Goal: Check status: Check status

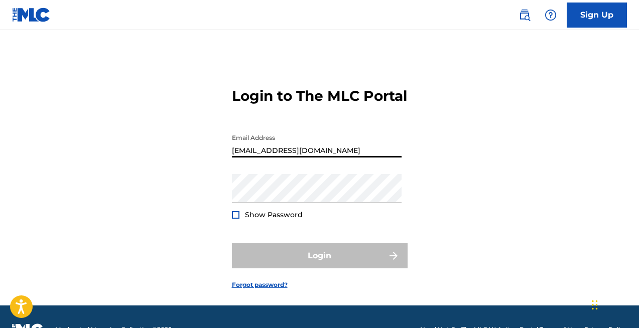
type input "[EMAIL_ADDRESS][DOMAIN_NAME]"
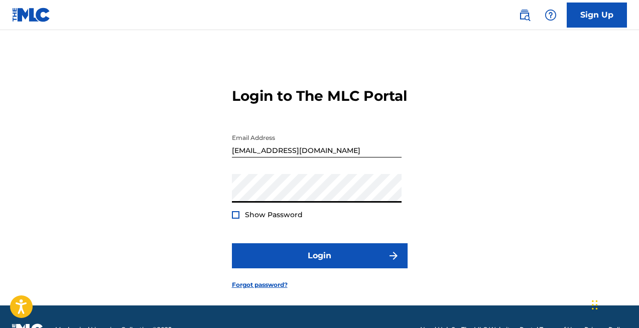
click at [235, 219] on div at bounding box center [236, 215] width 8 height 8
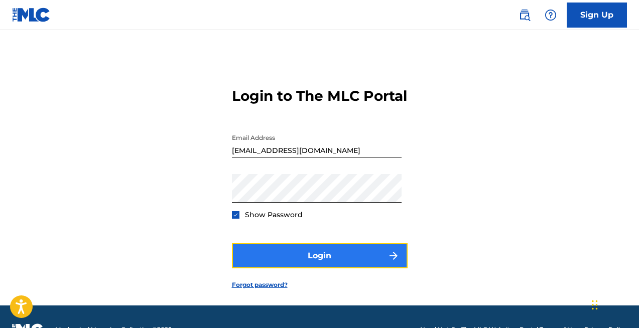
click at [302, 269] on button "Login" at bounding box center [320, 256] width 176 height 25
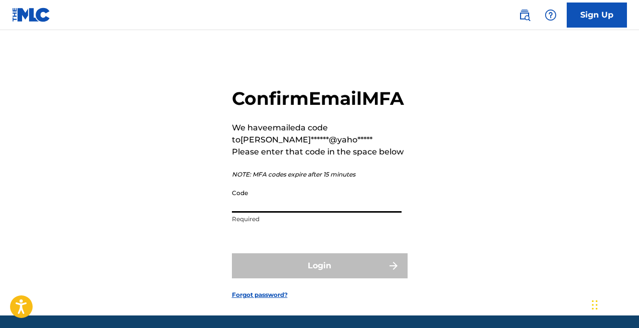
click at [307, 213] on input "Code" at bounding box center [317, 198] width 170 height 29
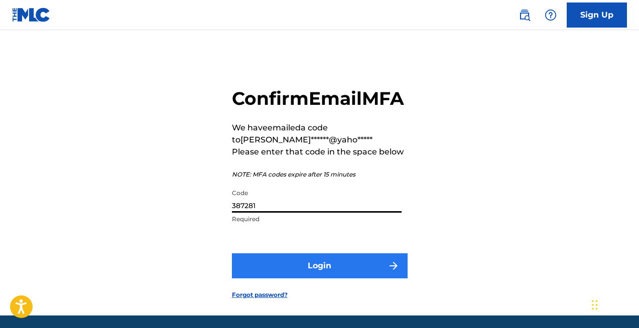
type input "387281"
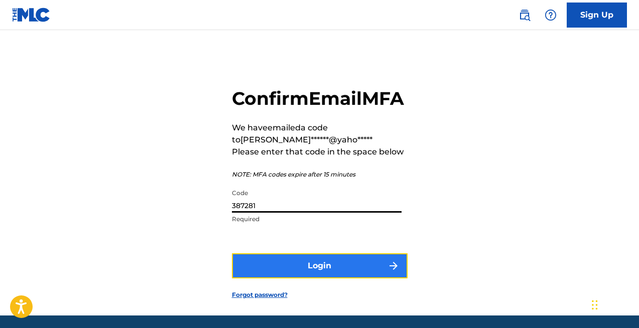
click at [291, 279] on button "Login" at bounding box center [320, 266] width 176 height 25
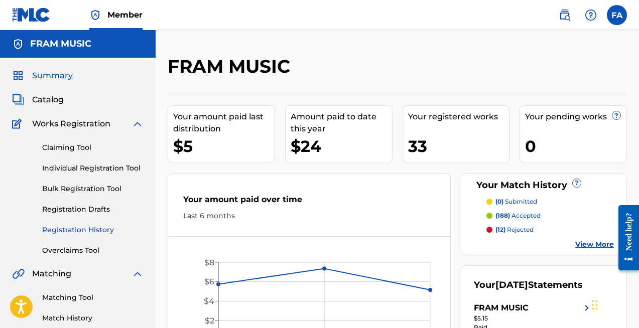
click at [94, 227] on link "Registration History" at bounding box center [92, 230] width 101 height 11
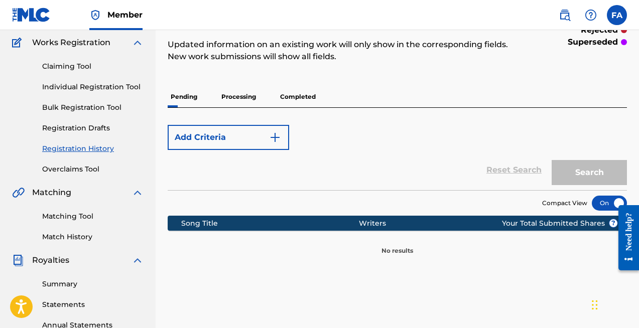
scroll to position [79, 0]
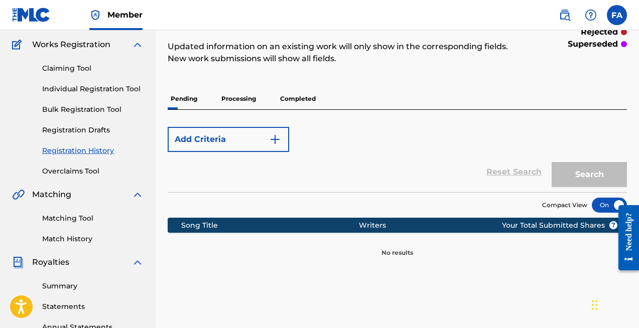
click at [240, 97] on p "Processing" at bounding box center [238, 98] width 41 height 21
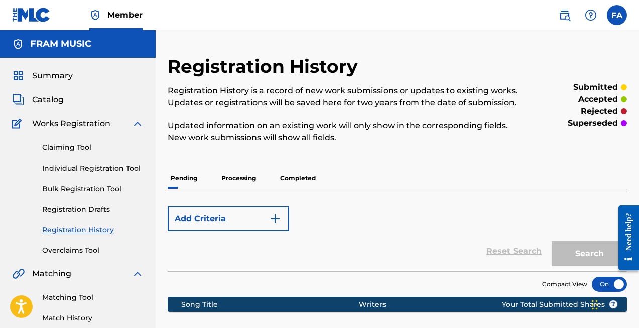
click at [296, 177] on p "Completed" at bounding box center [298, 178] width 42 height 21
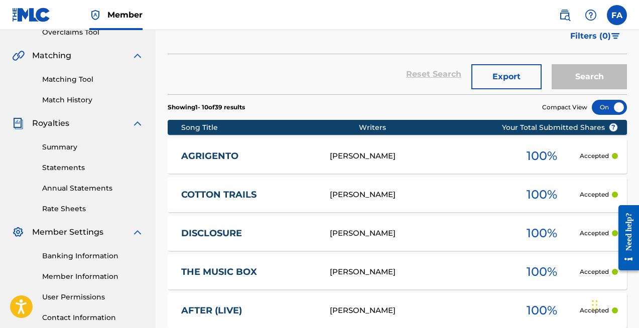
scroll to position [219, 0]
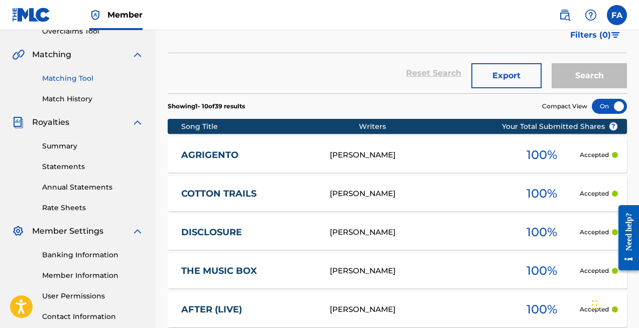
click at [66, 81] on link "Matching Tool" at bounding box center [92, 78] width 101 height 11
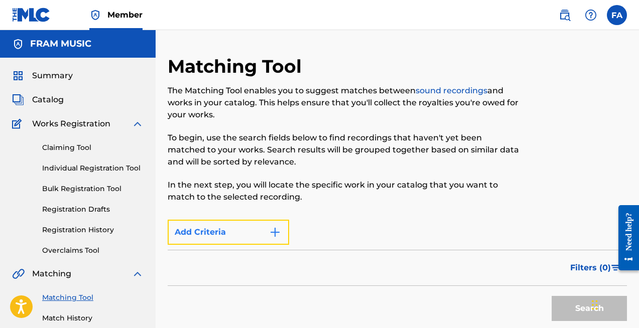
click at [226, 231] on button "Add Criteria" at bounding box center [229, 232] width 122 height 25
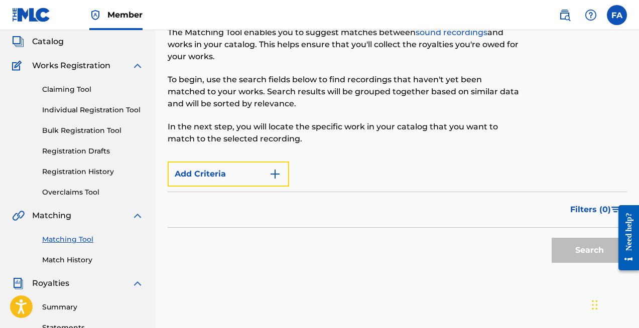
scroll to position [55, 0]
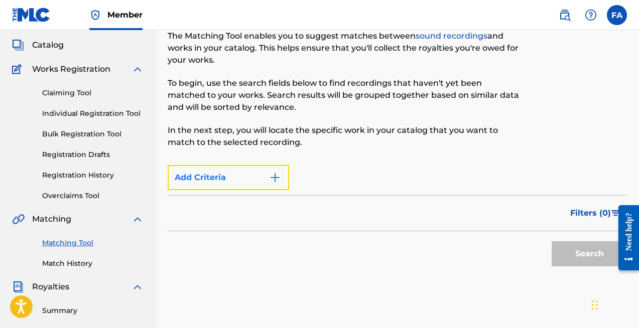
click at [256, 178] on button "Add Criteria" at bounding box center [229, 177] width 122 height 25
click at [256, 178] on div "Max Criteria Reached" at bounding box center [229, 177] width 122 height 25
click at [300, 295] on div "Matching Tool The Matching Tool enables you to suggest matches between sound re…" at bounding box center [397, 260] width 459 height 519
click at [227, 213] on div "Filters ( 0 )" at bounding box center [397, 213] width 459 height 36
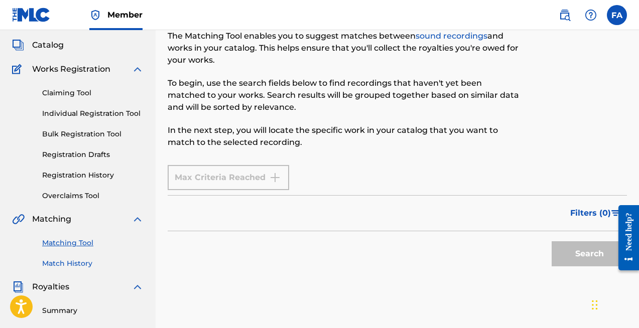
click at [81, 263] on link "Match History" at bounding box center [92, 264] width 101 height 11
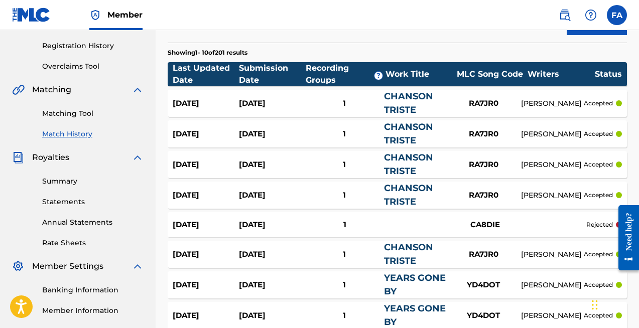
scroll to position [175, 0]
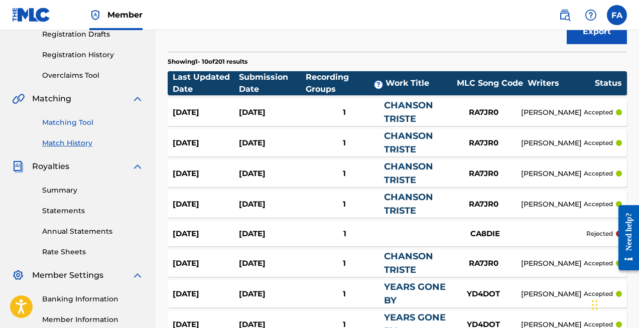
click at [66, 121] on link "Matching Tool" at bounding box center [92, 122] width 101 height 11
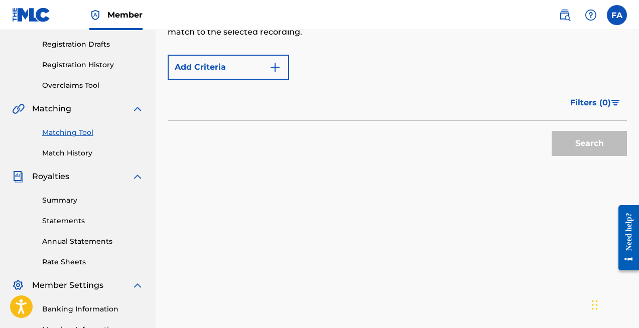
scroll to position [164, 0]
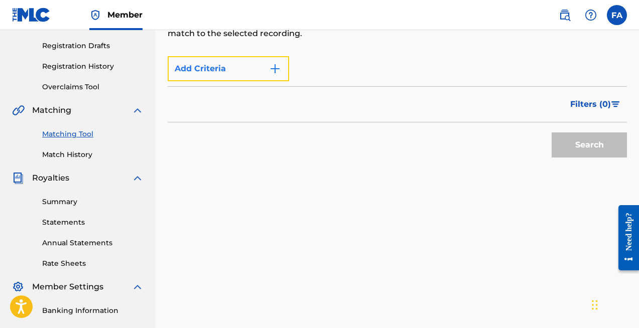
click at [273, 70] on img "Search Form" at bounding box center [275, 69] width 12 height 12
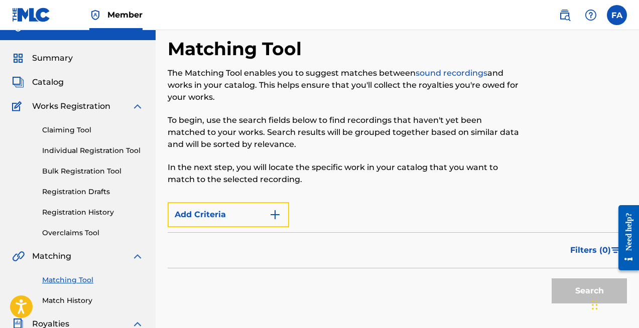
scroll to position [15, 0]
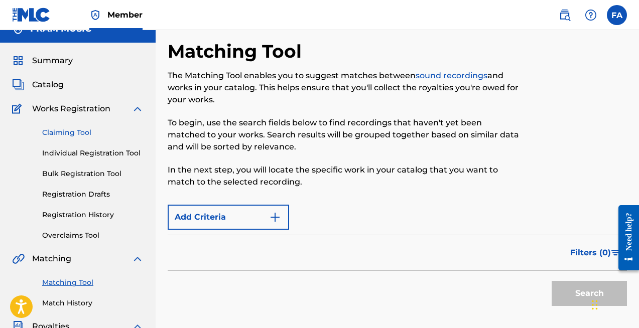
click at [79, 130] on link "Claiming Tool" at bounding box center [92, 133] width 101 height 11
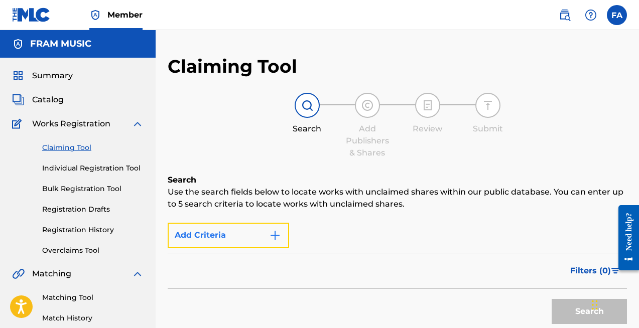
click at [209, 238] on button "Add Criteria" at bounding box center [229, 235] width 122 height 25
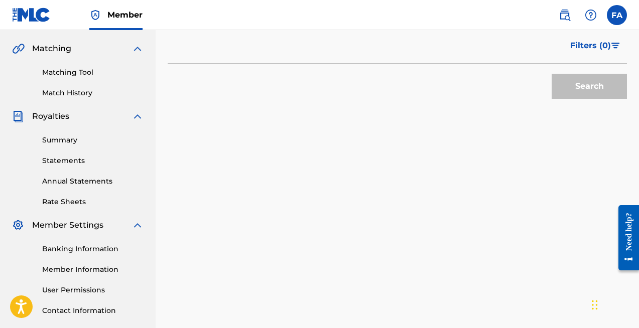
scroll to position [231, 0]
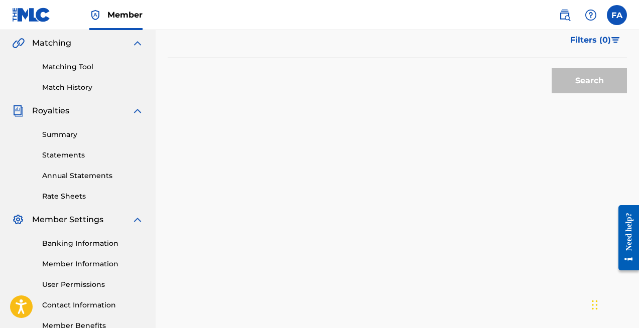
click at [59, 45] on span "Matching" at bounding box center [51, 43] width 39 height 12
click at [21, 40] on img at bounding box center [18, 43] width 13 height 12
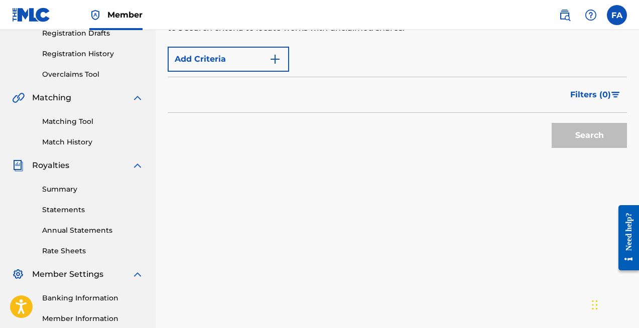
scroll to position [0, 0]
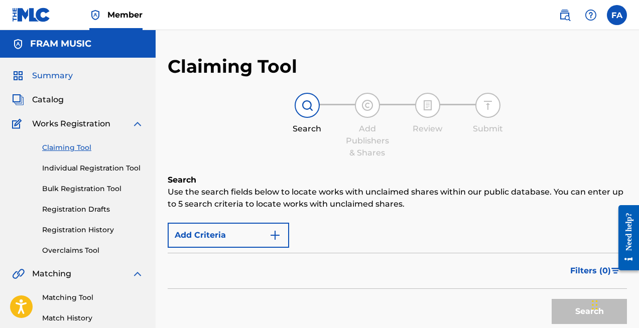
click at [57, 76] on span "Summary" at bounding box center [52, 76] width 41 height 12
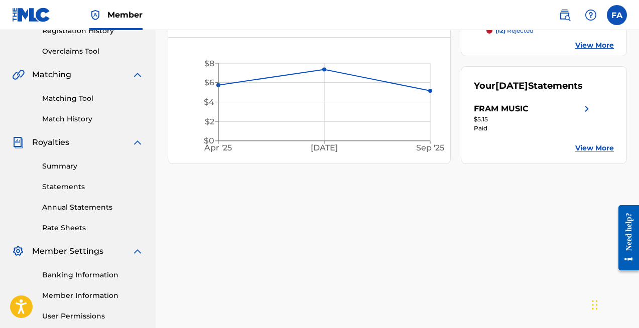
scroll to position [200, 0]
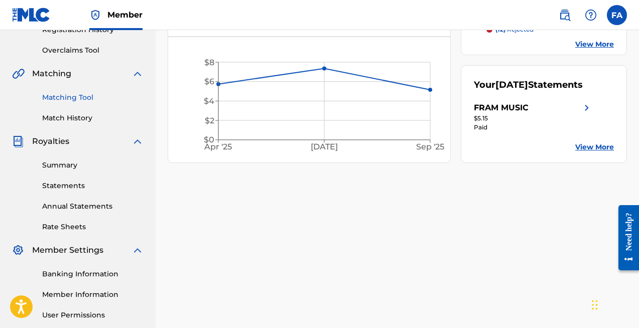
click at [72, 99] on link "Matching Tool" at bounding box center [92, 97] width 101 height 11
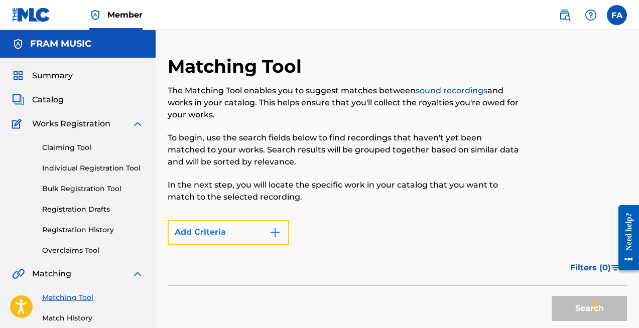
click at [279, 230] on img "Search Form" at bounding box center [275, 232] width 12 height 12
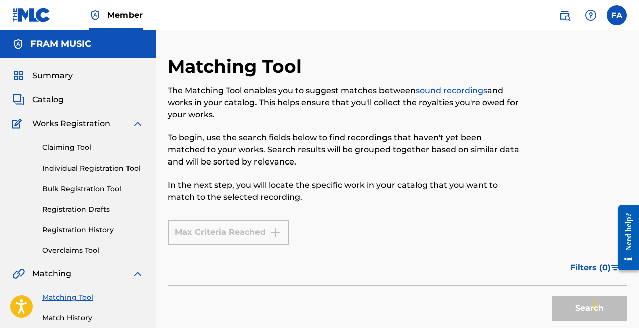
click at [279, 230] on div "Max Criteria Reached" at bounding box center [229, 232] width 122 height 25
click at [580, 300] on div "Search" at bounding box center [587, 306] width 80 height 40
click at [601, 268] on span "Filters ( 0 )" at bounding box center [590, 268] width 41 height 12
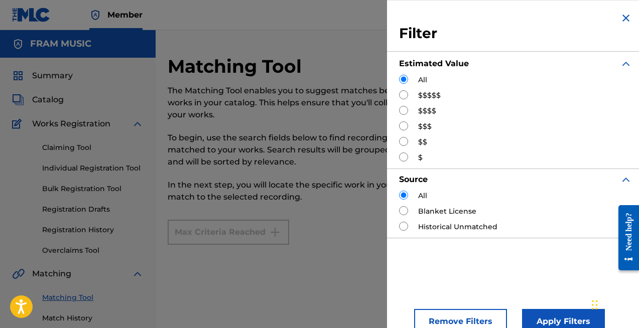
click at [622, 16] on img "Search Form" at bounding box center [626, 18] width 12 height 12
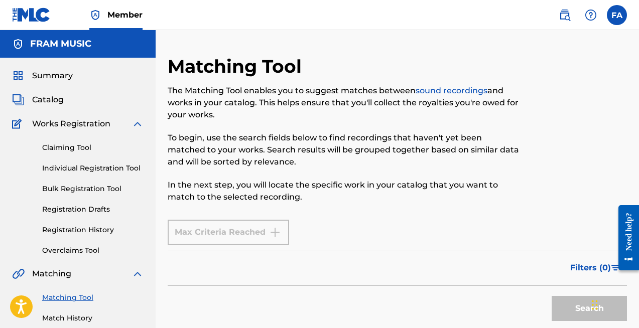
click at [244, 124] on div "The Matching Tool enables you to suggest matches between sound recordings and w…" at bounding box center [345, 144] width 354 height 119
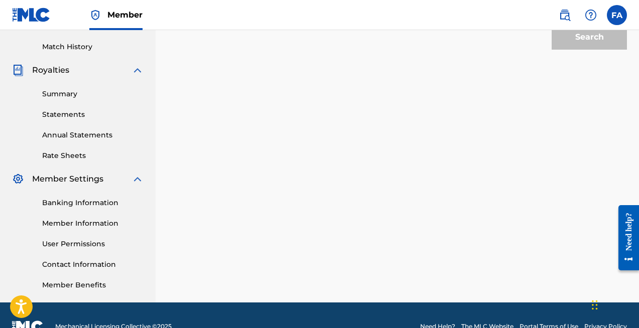
scroll to position [269, 0]
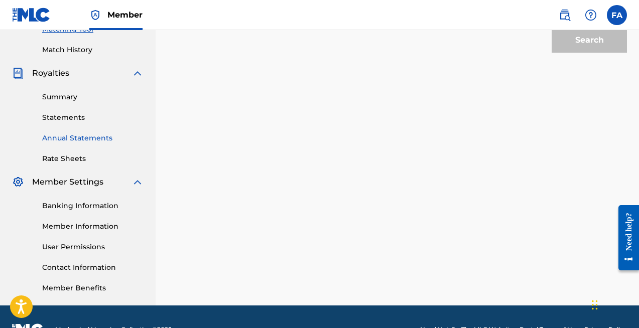
click at [73, 139] on link "Annual Statements" at bounding box center [92, 138] width 101 height 11
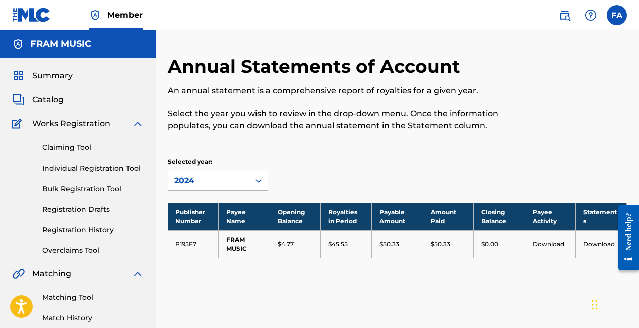
click at [232, 180] on div "2024" at bounding box center [208, 181] width 69 height 12
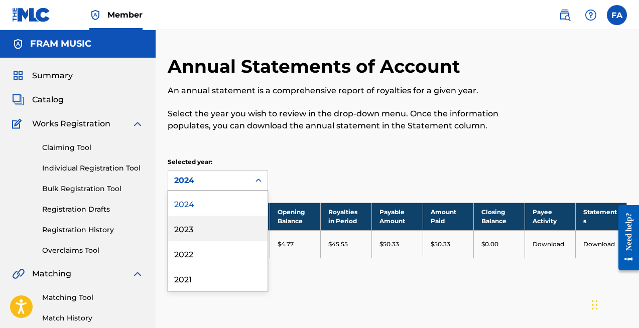
click at [217, 229] on div "2023" at bounding box center [217, 228] width 99 height 25
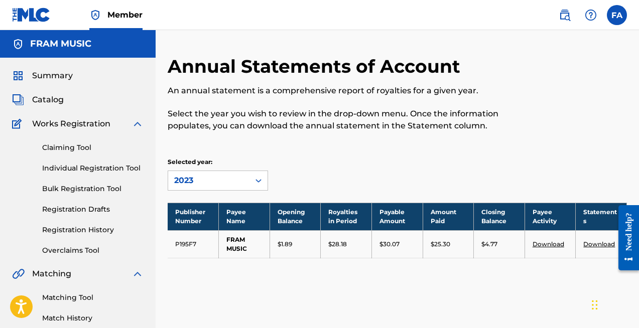
click at [213, 185] on div "2023" at bounding box center [208, 181] width 69 height 12
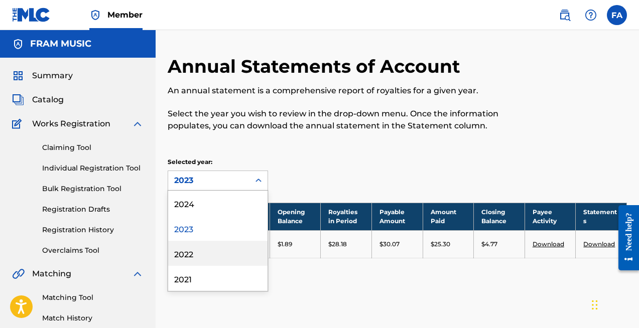
click at [198, 259] on div "2022" at bounding box center [217, 253] width 99 height 25
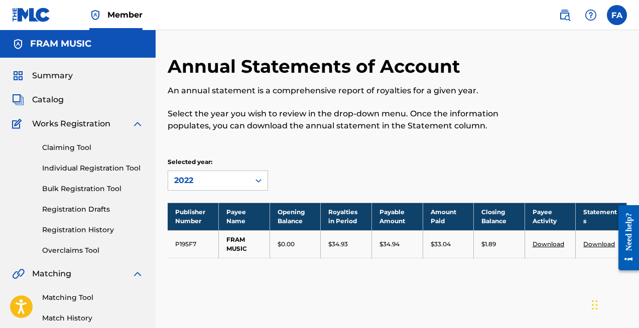
click at [224, 179] on div "2022" at bounding box center [208, 181] width 69 height 12
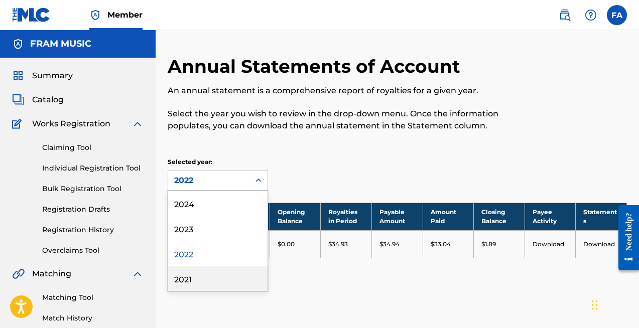
click at [191, 281] on div "2021" at bounding box center [217, 278] width 99 height 25
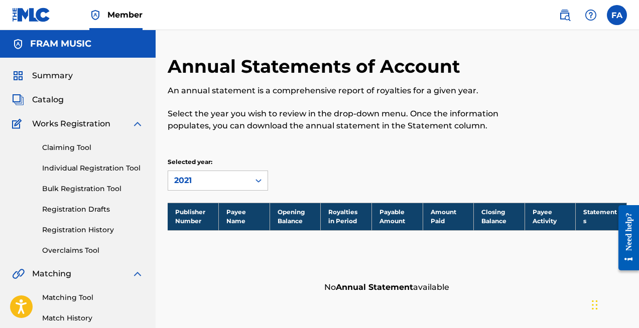
click at [187, 179] on div "2021" at bounding box center [208, 181] width 69 height 12
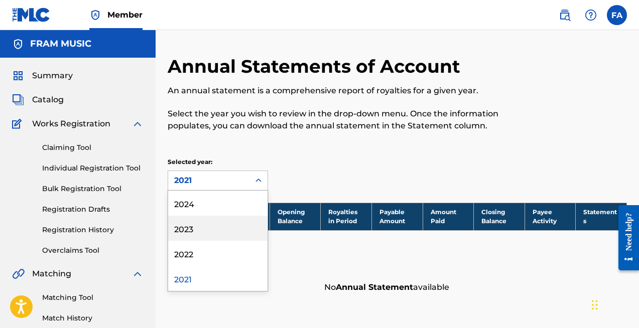
click at [183, 230] on div "2023" at bounding box center [217, 228] width 99 height 25
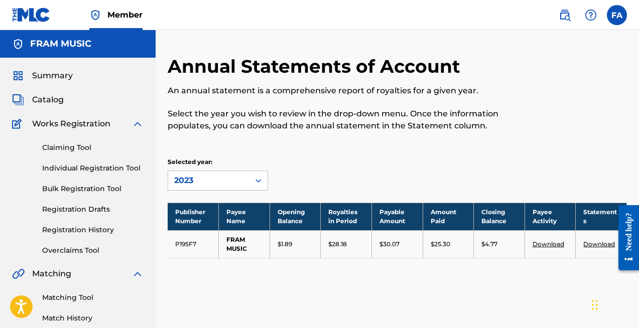
click at [195, 178] on div "2023" at bounding box center [208, 181] width 69 height 12
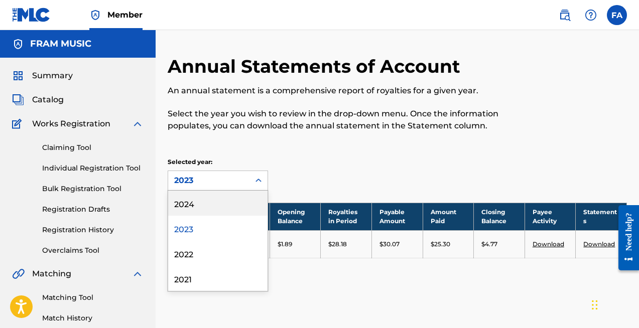
click at [191, 206] on div "2024" at bounding box center [217, 203] width 99 height 25
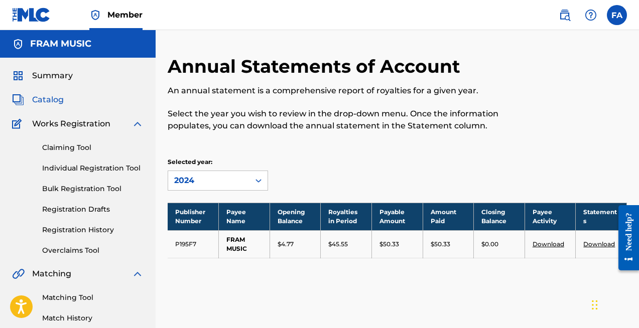
click at [44, 94] on span "Catalog" at bounding box center [48, 100] width 32 height 12
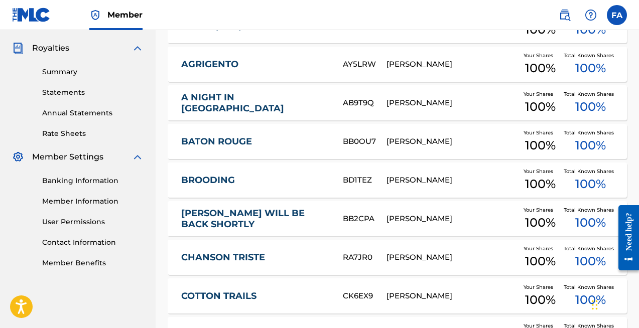
scroll to position [7, 0]
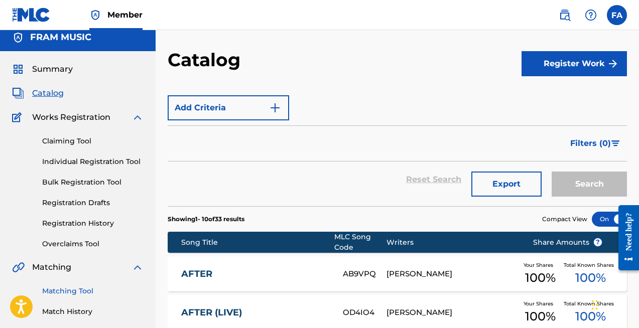
click at [63, 289] on link "Matching Tool" at bounding box center [92, 291] width 101 height 11
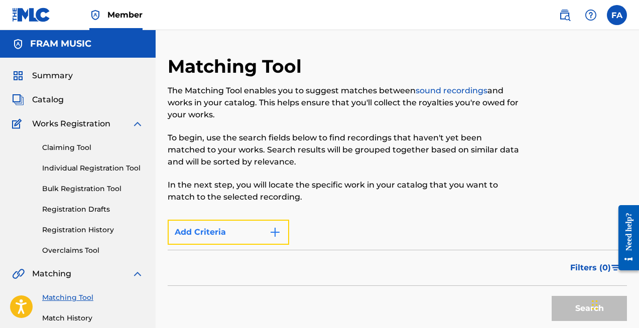
click at [179, 235] on button "Add Criteria" at bounding box center [229, 232] width 122 height 25
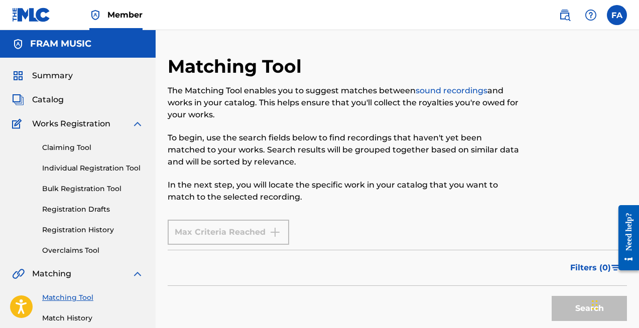
click at [179, 235] on div "Max Criteria Reached" at bounding box center [229, 232] width 122 height 25
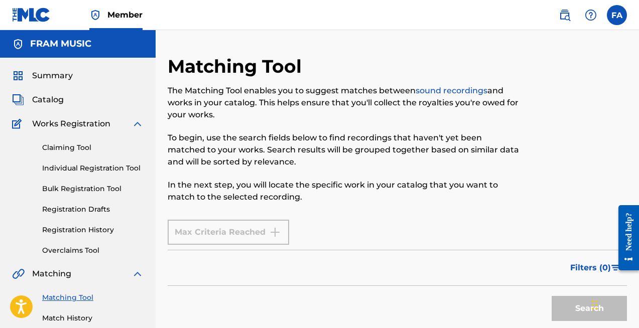
click at [184, 275] on div "Filters ( 0 )" at bounding box center [397, 268] width 459 height 36
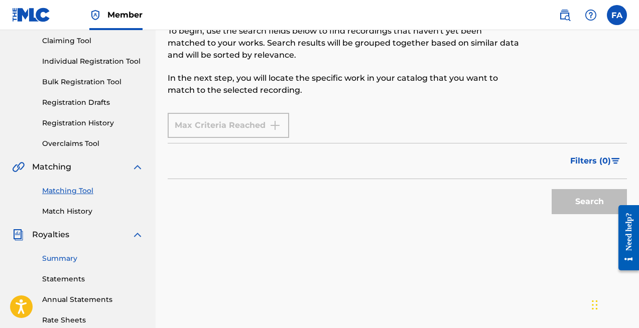
scroll to position [104, 0]
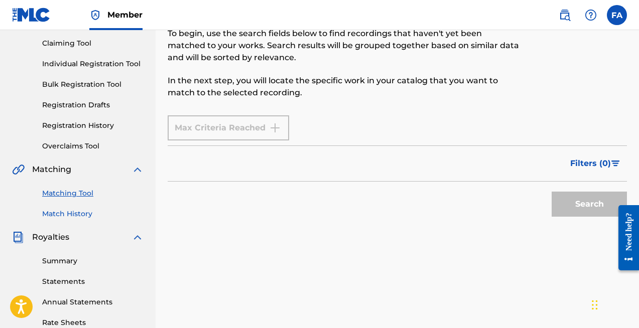
click at [71, 212] on link "Match History" at bounding box center [92, 214] width 101 height 11
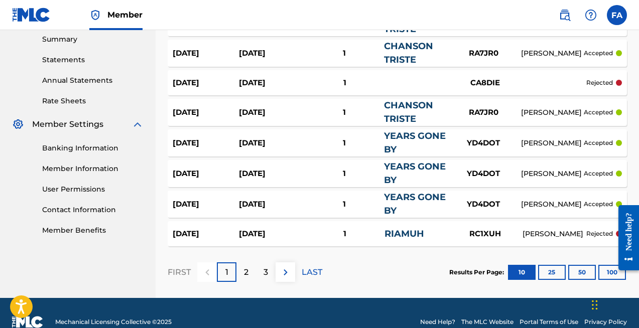
scroll to position [344, 0]
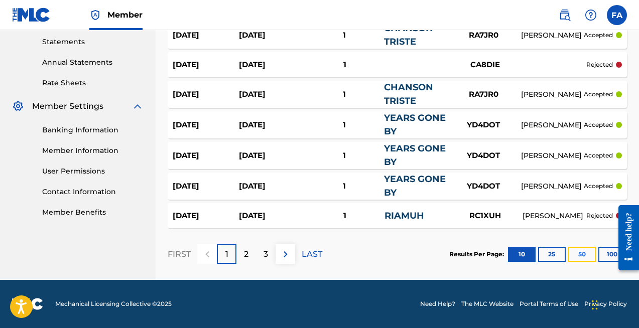
click at [590, 253] on button "50" at bounding box center [582, 254] width 28 height 15
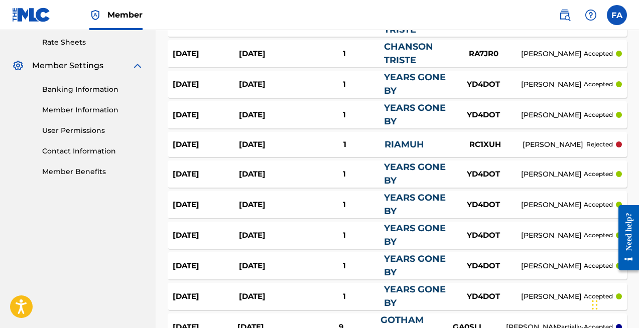
scroll to position [0, 0]
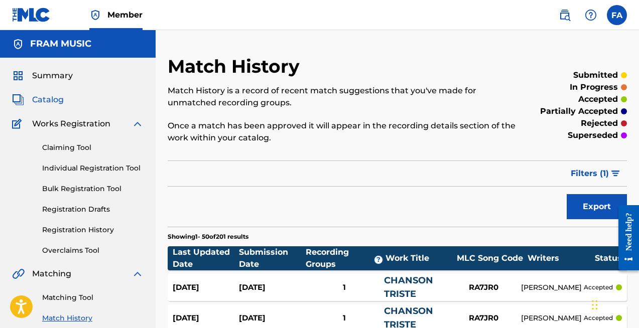
click at [55, 96] on span "Catalog" at bounding box center [48, 100] width 32 height 12
